Goal: Find specific page/section: Find specific page/section

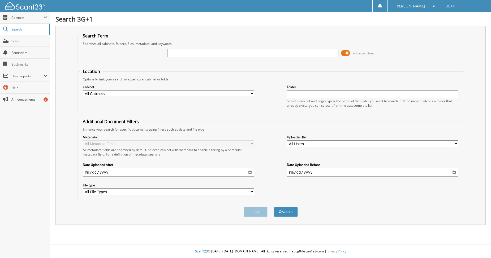
click at [187, 54] on input "text" at bounding box center [253, 53] width 172 height 8
type input "34173"
click at [274, 207] on button "Search" at bounding box center [286, 212] width 24 height 10
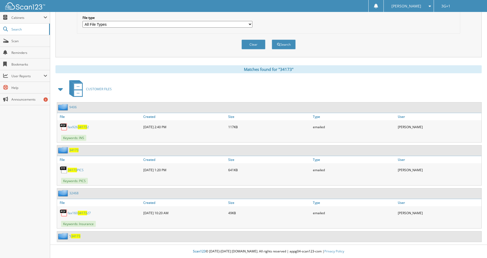
scroll to position [168, 0]
click at [74, 150] on span "34173" at bounding box center [73, 150] width 9 height 5
